Goal: Task Accomplishment & Management: Complete application form

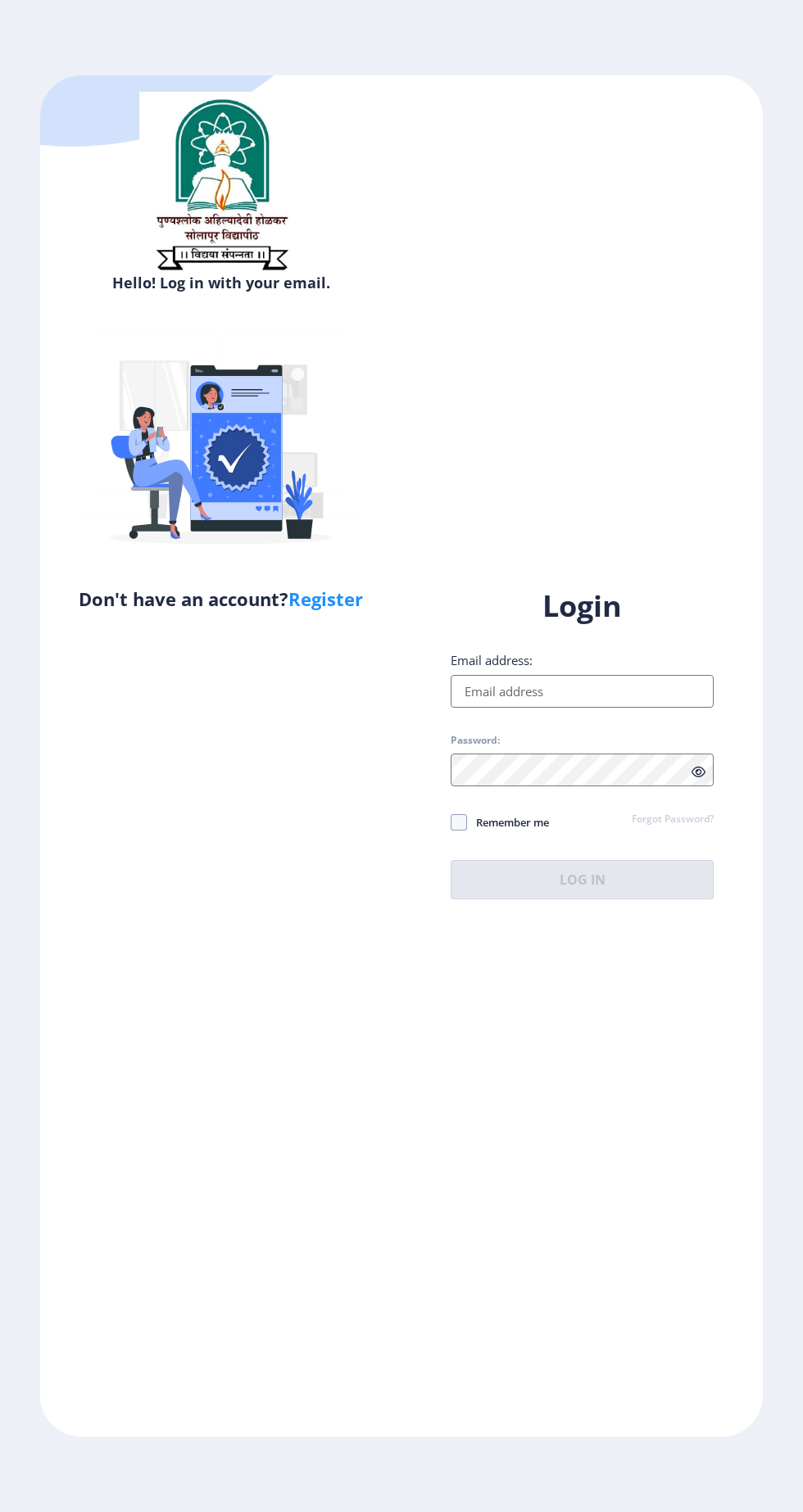
click at [470, 708] on input "Email address:" at bounding box center [582, 691] width 263 height 32
type input "[EMAIL_ADDRESS][DOMAIN_NAME]"
click at [495, 747] on label "Password:" at bounding box center [475, 741] width 49 height 13
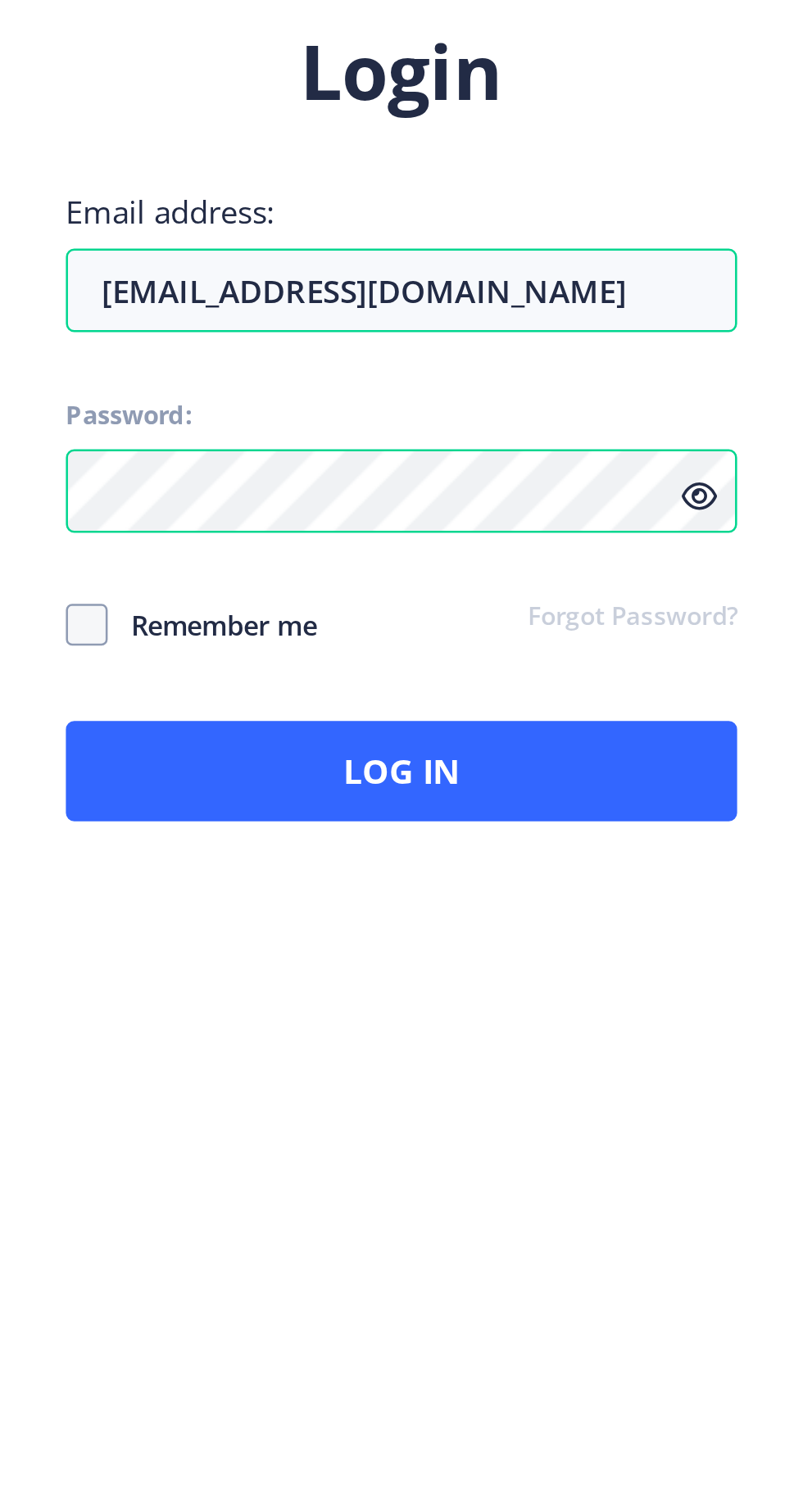
click at [486, 833] on span "Remember me" at bounding box center [507, 822] width 82 height 19
click at [451, 822] on input "Remember me" at bounding box center [450, 821] width 1 height 1
checkbox input "true"
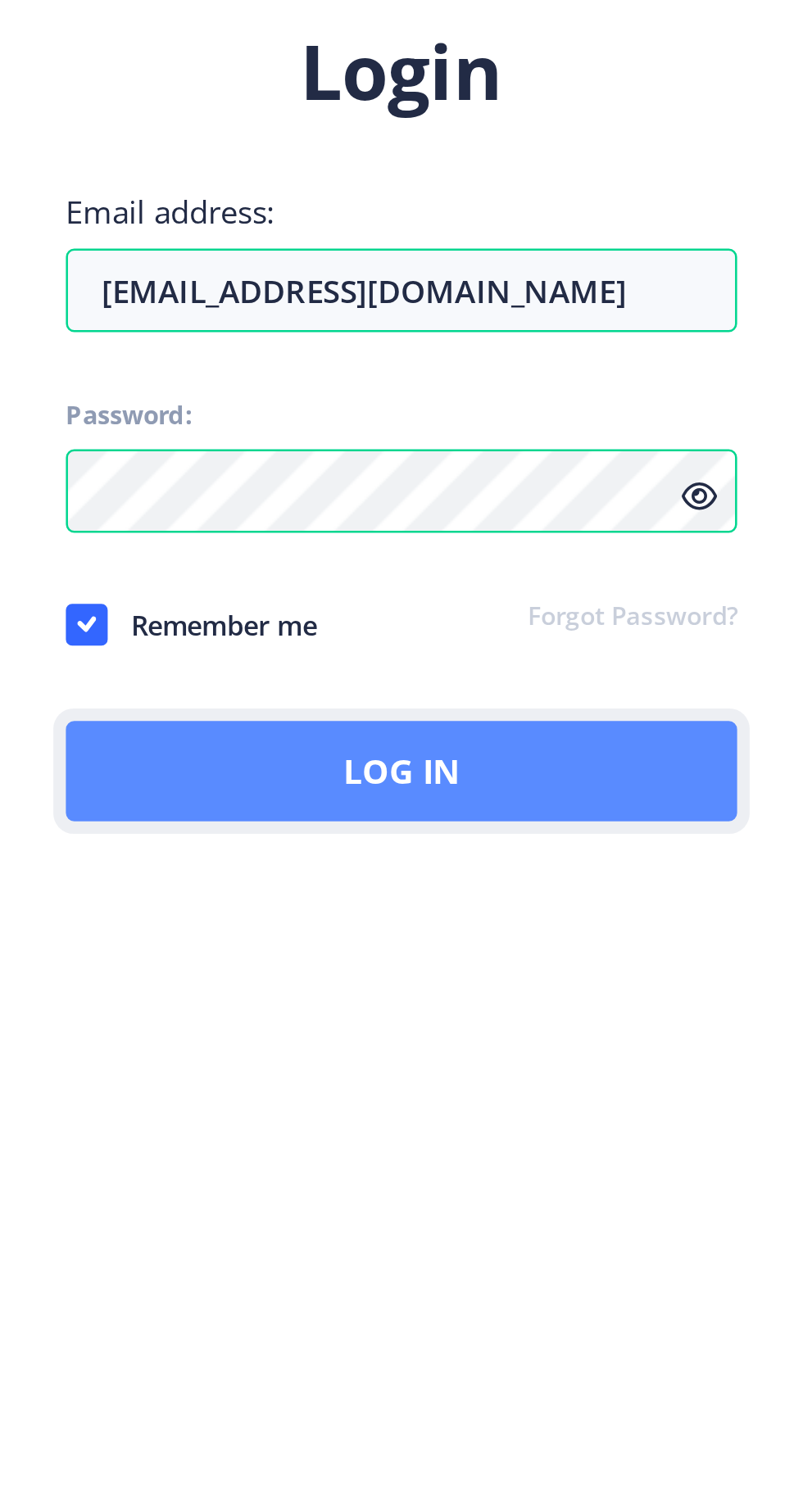
click at [528, 894] on button "Log In" at bounding box center [582, 879] width 263 height 39
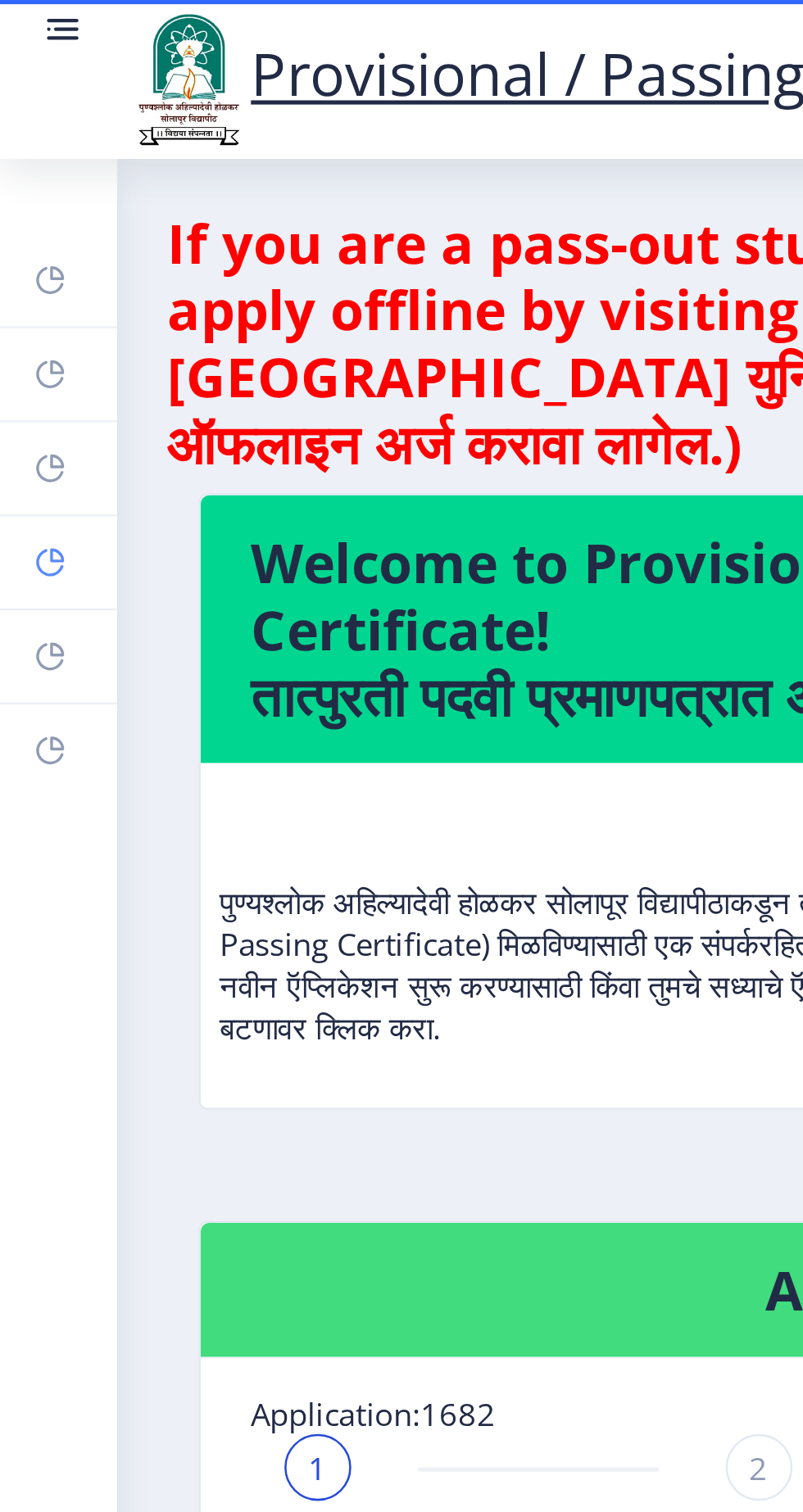
click at [13, 226] on rect at bounding box center [19, 220] width 13 height 13
click at [16, 215] on rect at bounding box center [19, 220] width 13 height 13
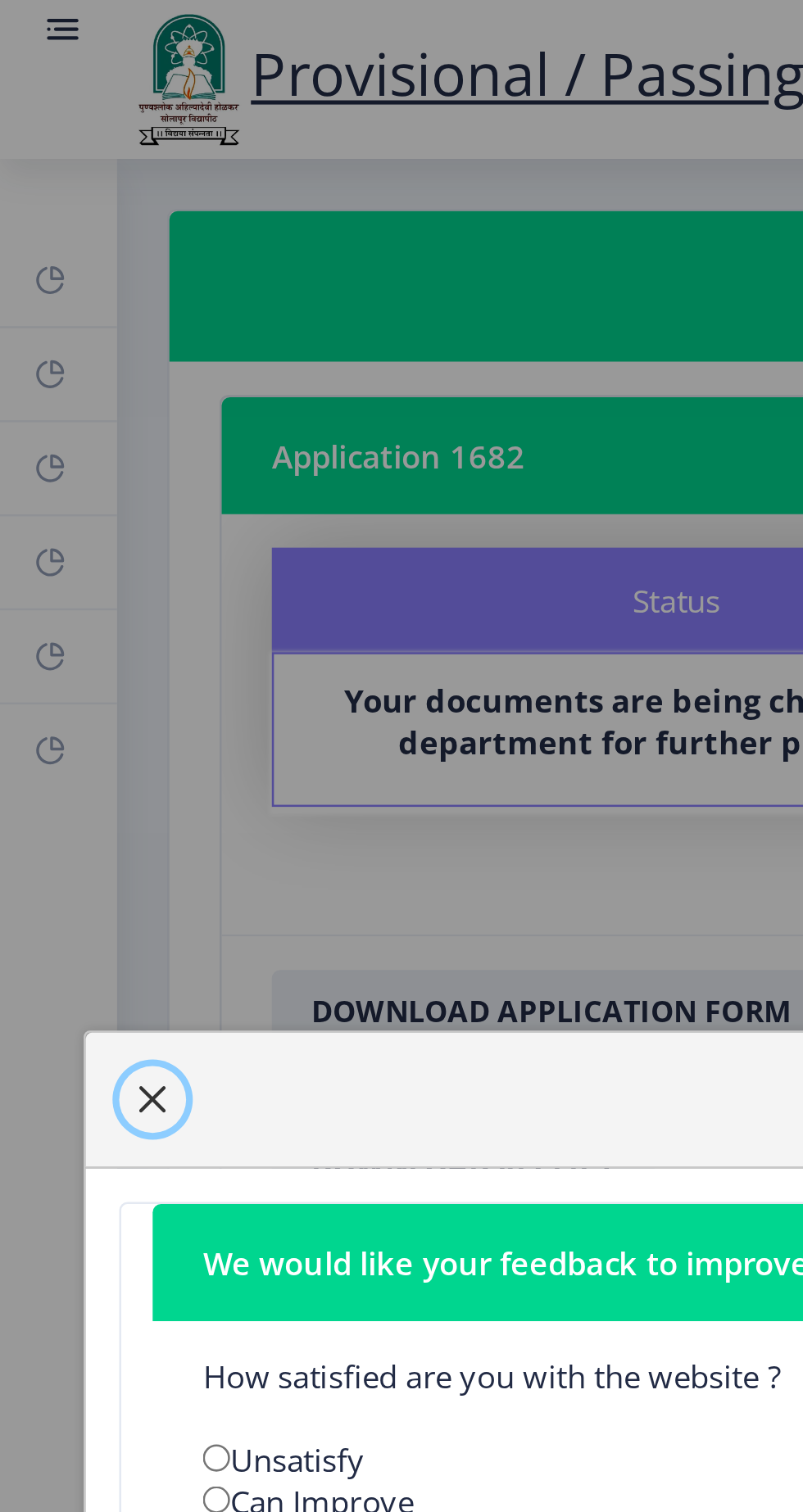
click at [60, 433] on span "button" at bounding box center [60, 431] width 13 height 13
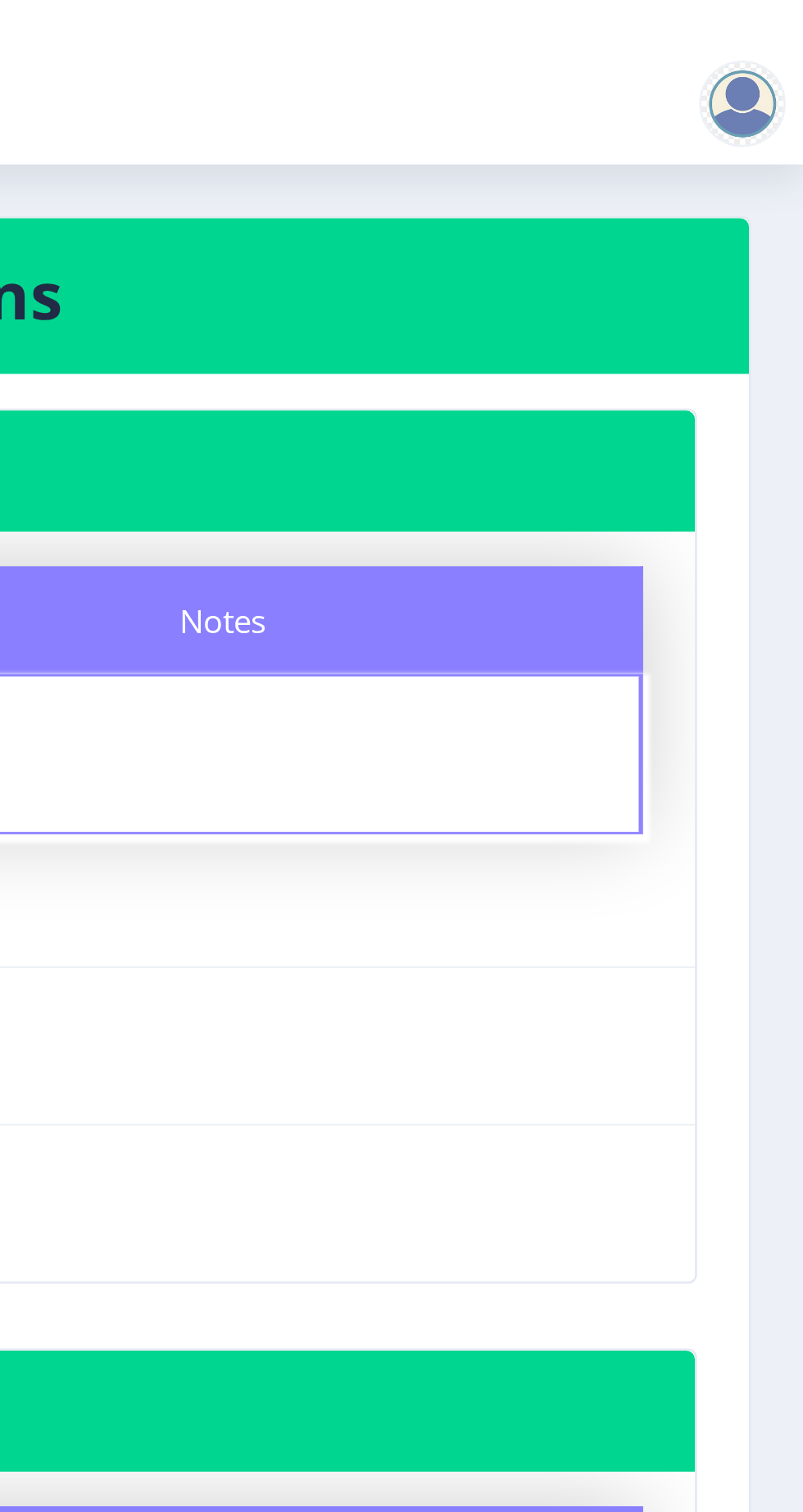
click at [781, 29] on div at bounding box center [779, 39] width 32 height 32
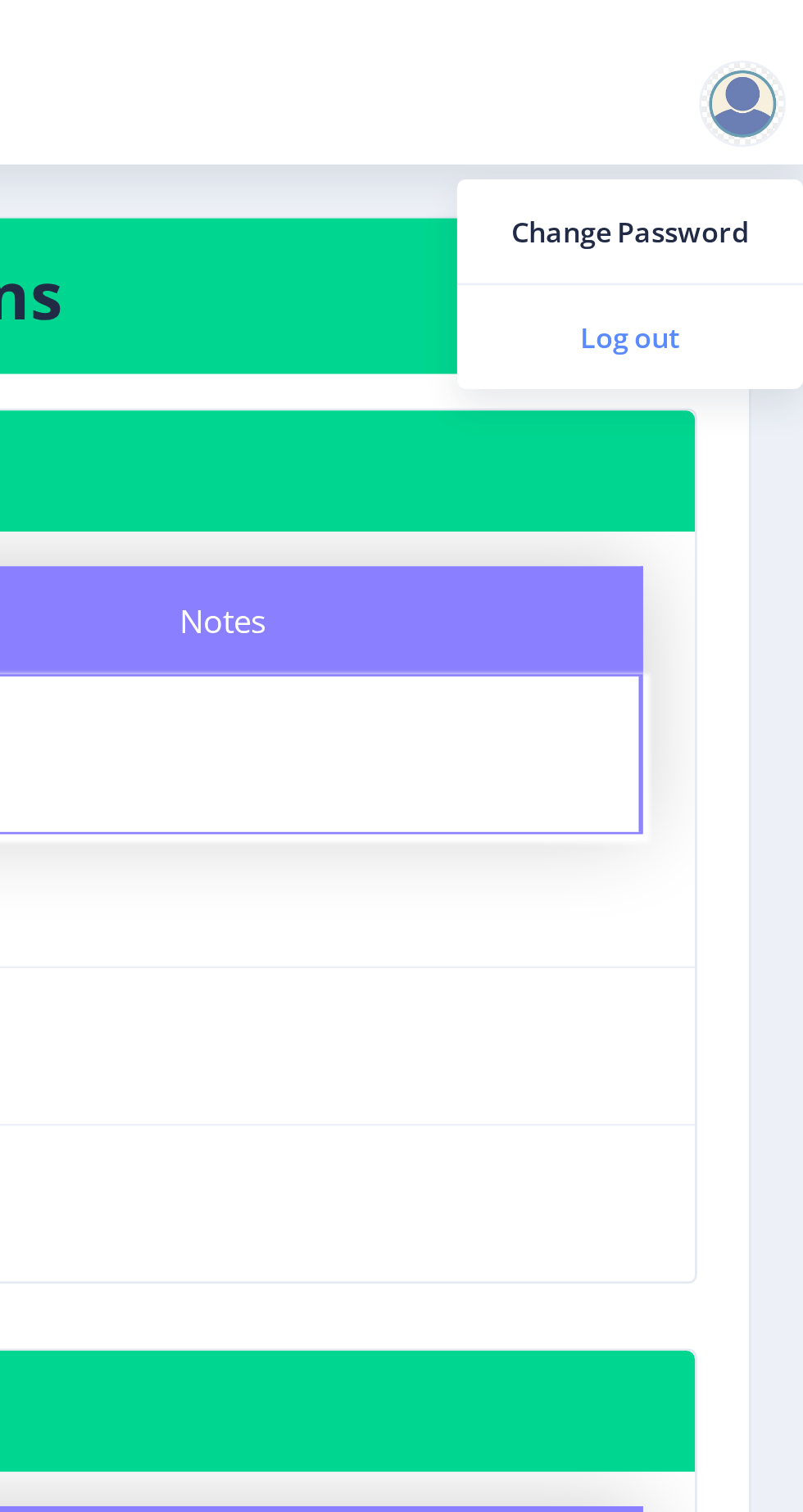
click at [738, 135] on span "Log out" at bounding box center [737, 127] width 105 height 19
